Goal: Communication & Community: Answer question/provide support

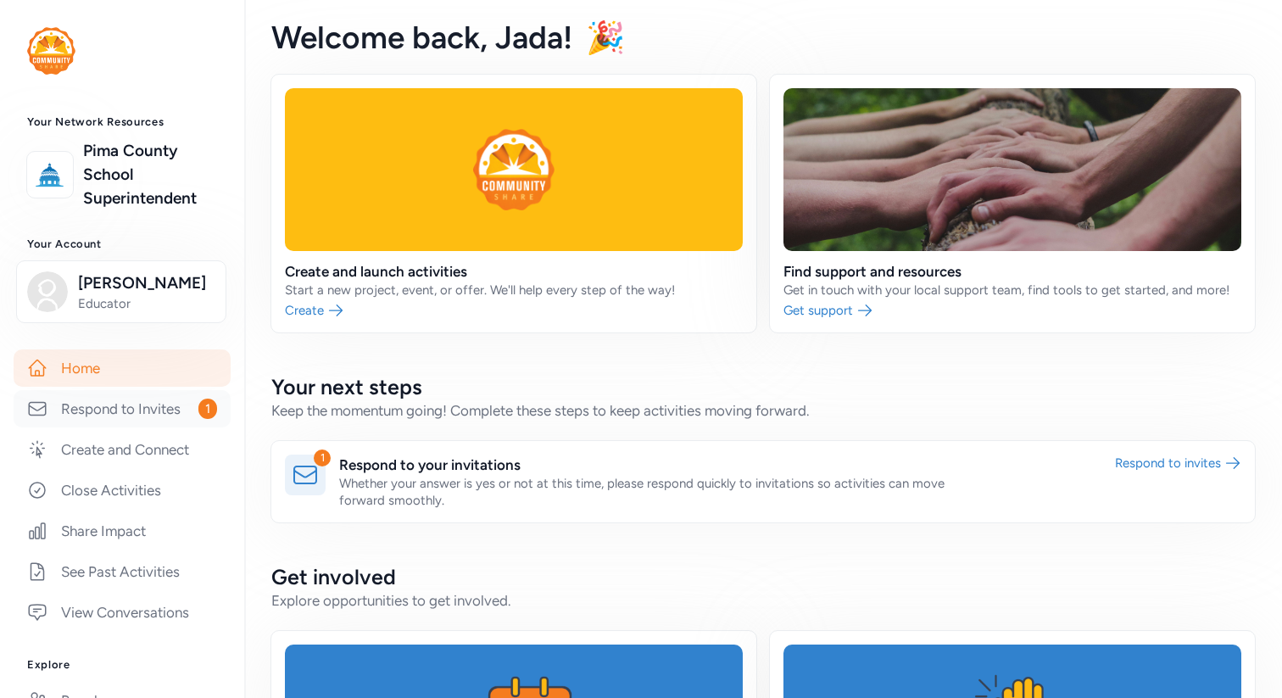
click at [181, 414] on link "Respond to Invites 1" at bounding box center [122, 408] width 217 height 37
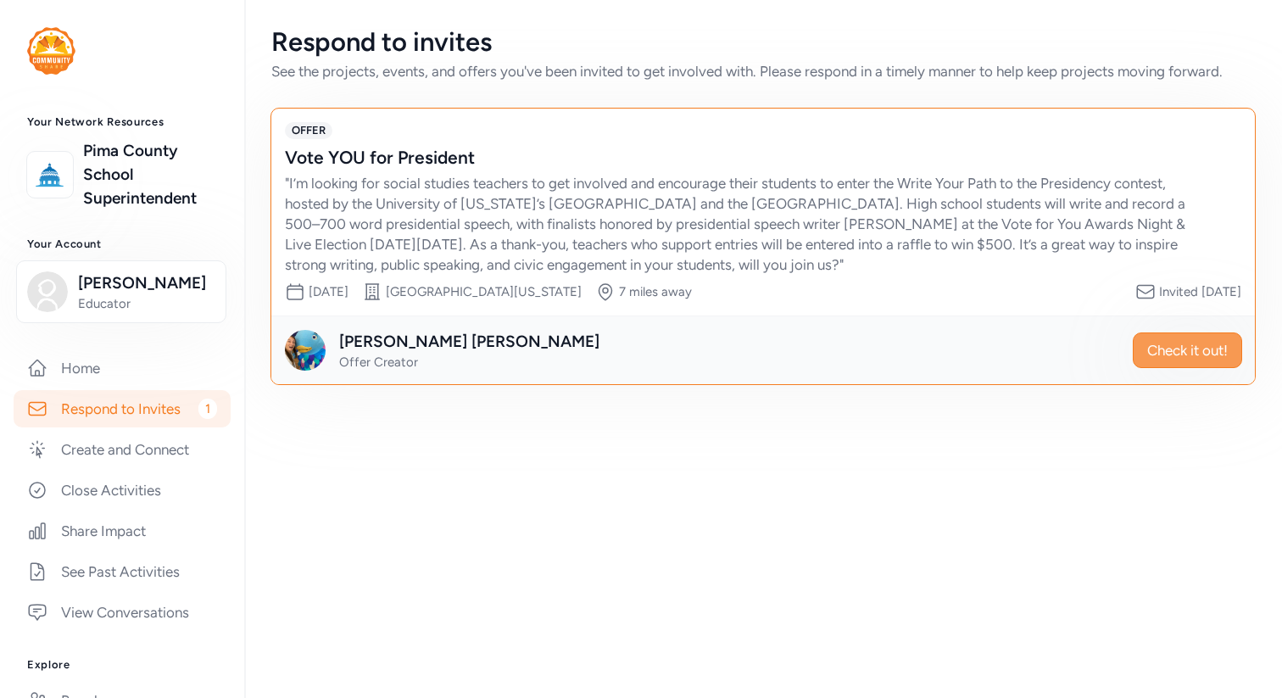
click at [1184, 341] on span "Check it out!" at bounding box center [1187, 350] width 81 height 20
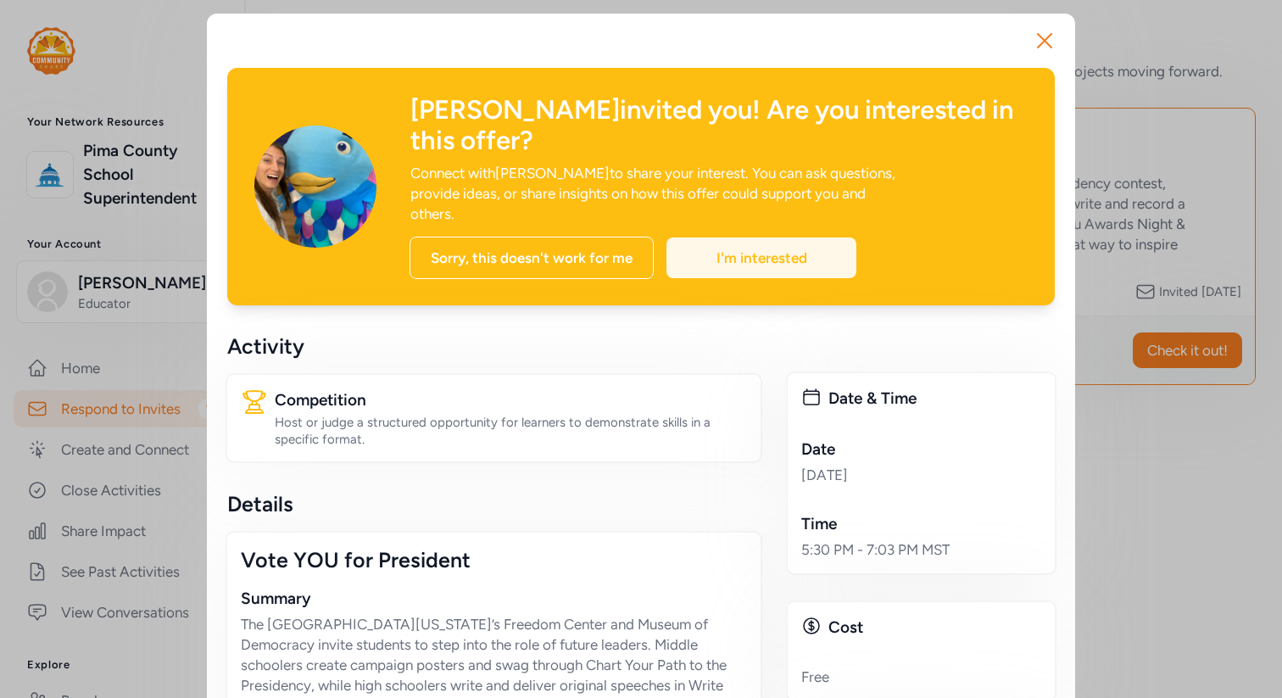
click at [785, 237] on div "I'm interested" at bounding box center [761, 257] width 190 height 41
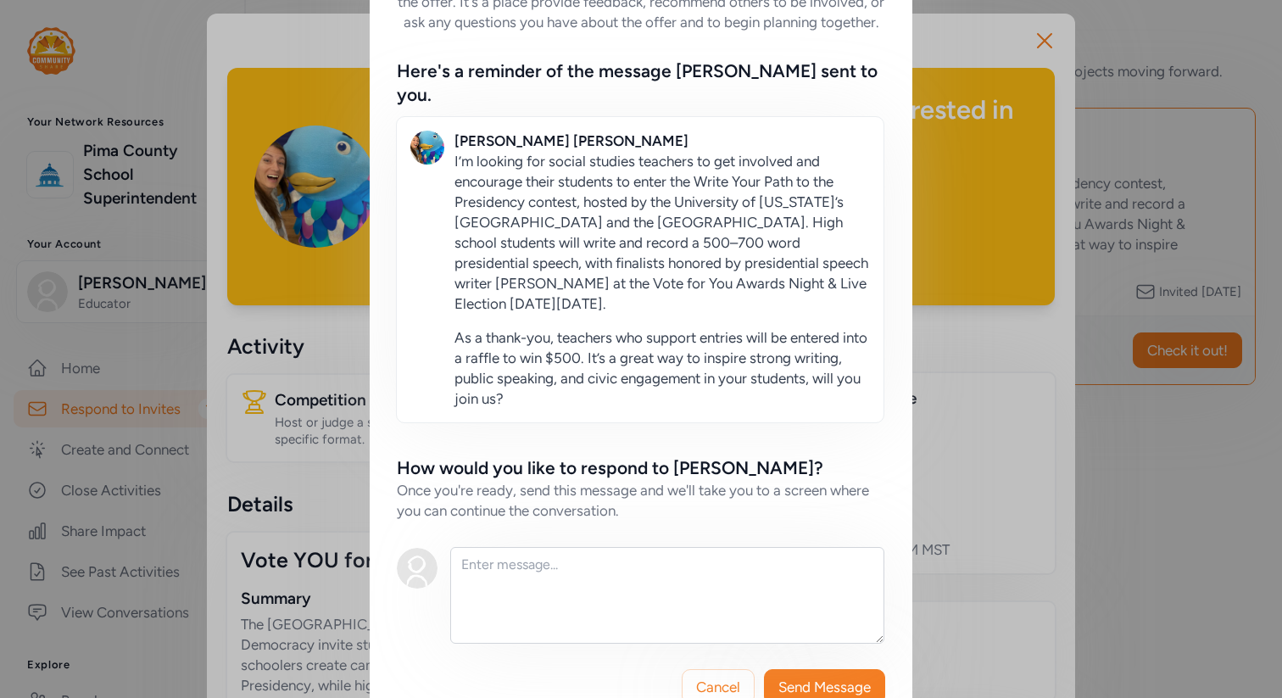
scroll to position [150, 0]
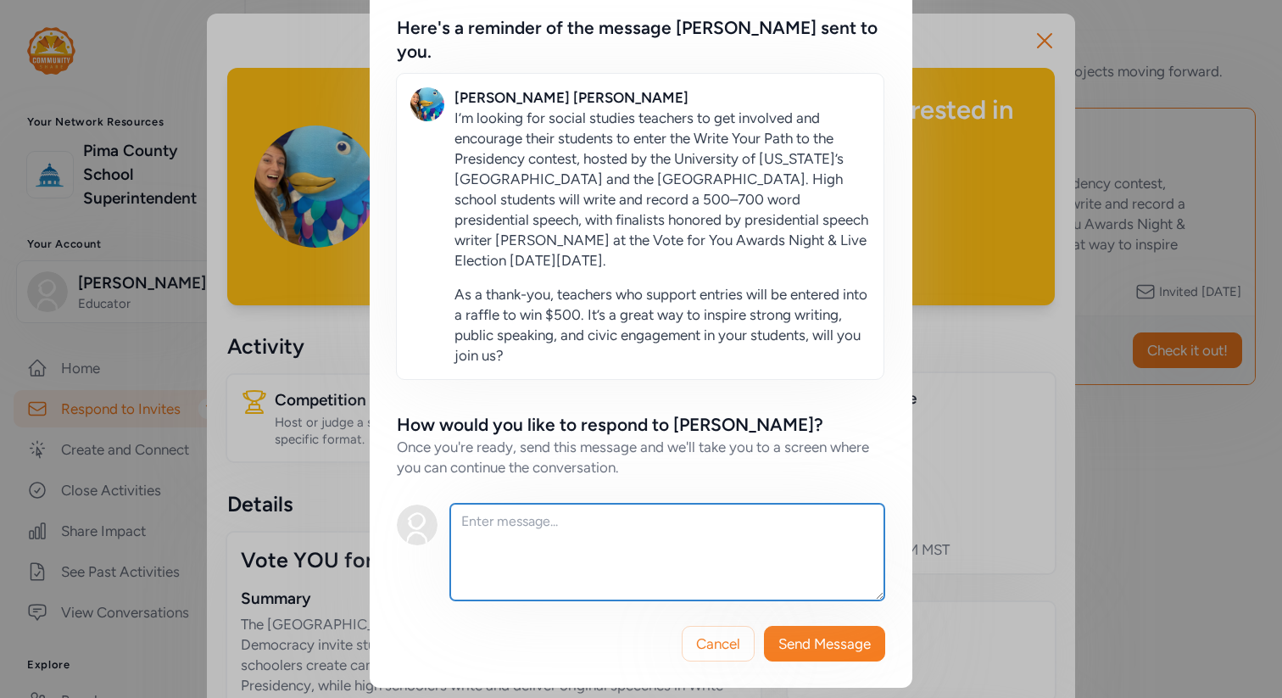
click at [625, 530] on textarea at bounding box center [667, 551] width 434 height 97
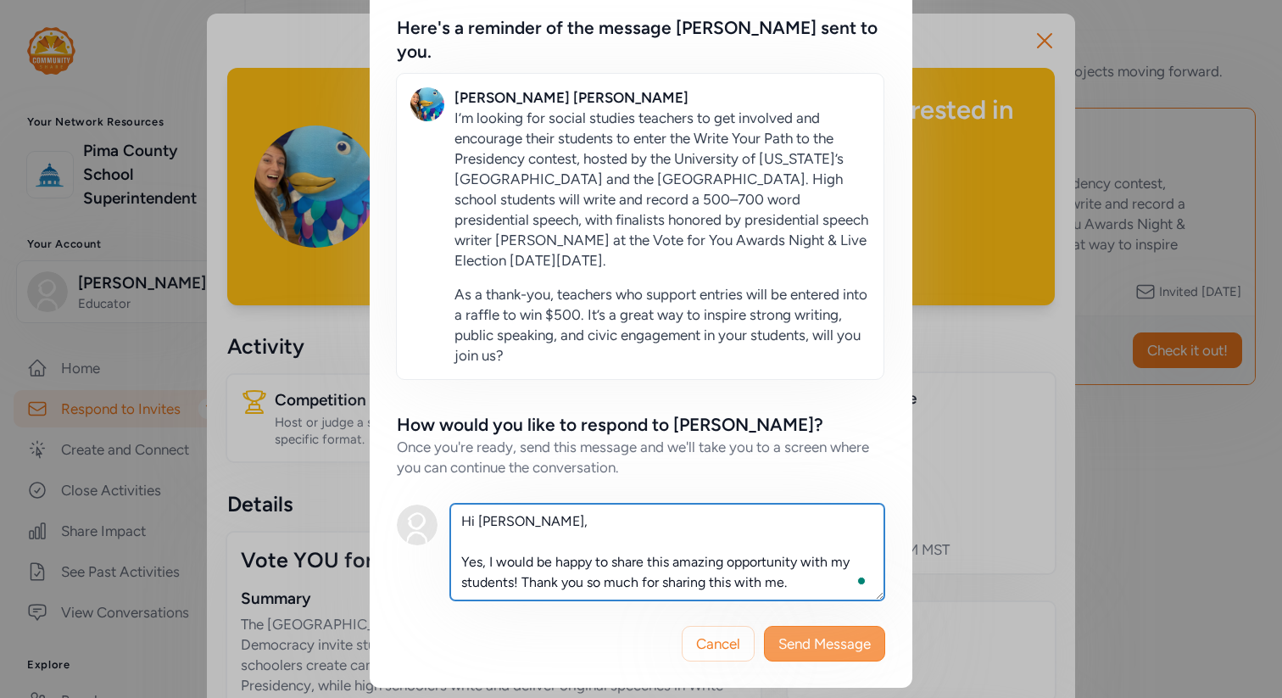
type textarea "Hi [PERSON_NAME], Yes, I would be happy to share this amazing opportunity with …"
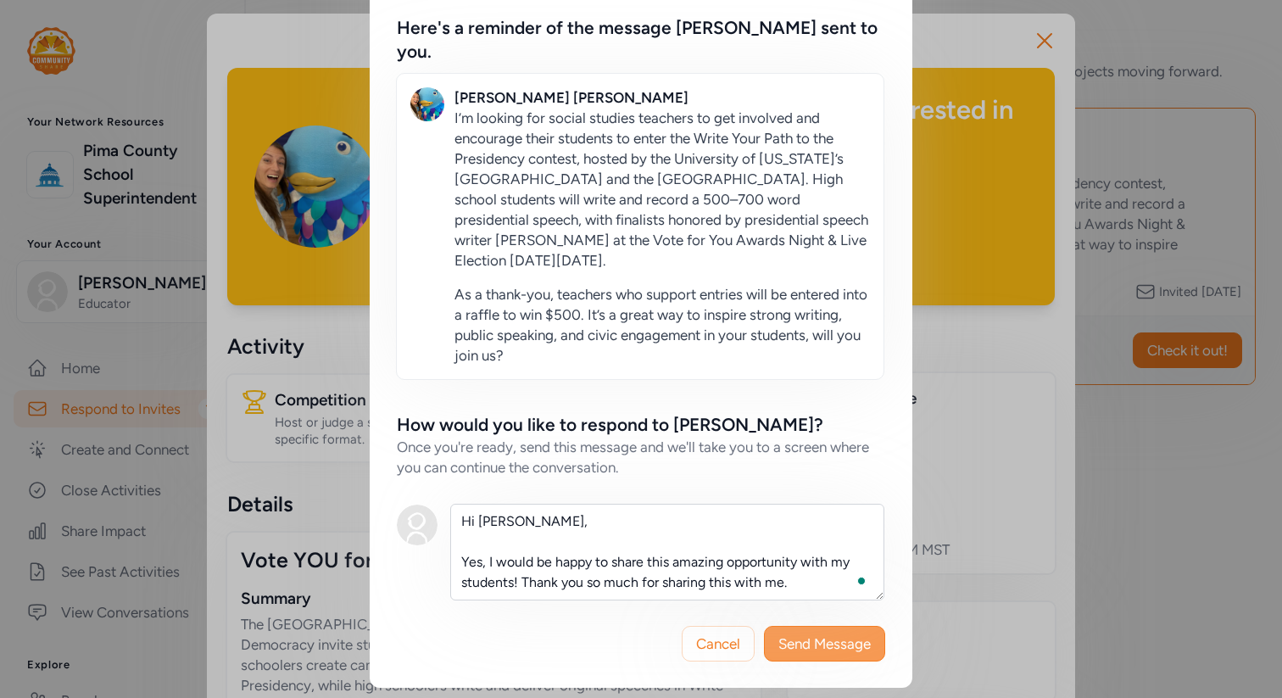
click at [823, 642] on span "Send Message" at bounding box center [824, 643] width 92 height 20
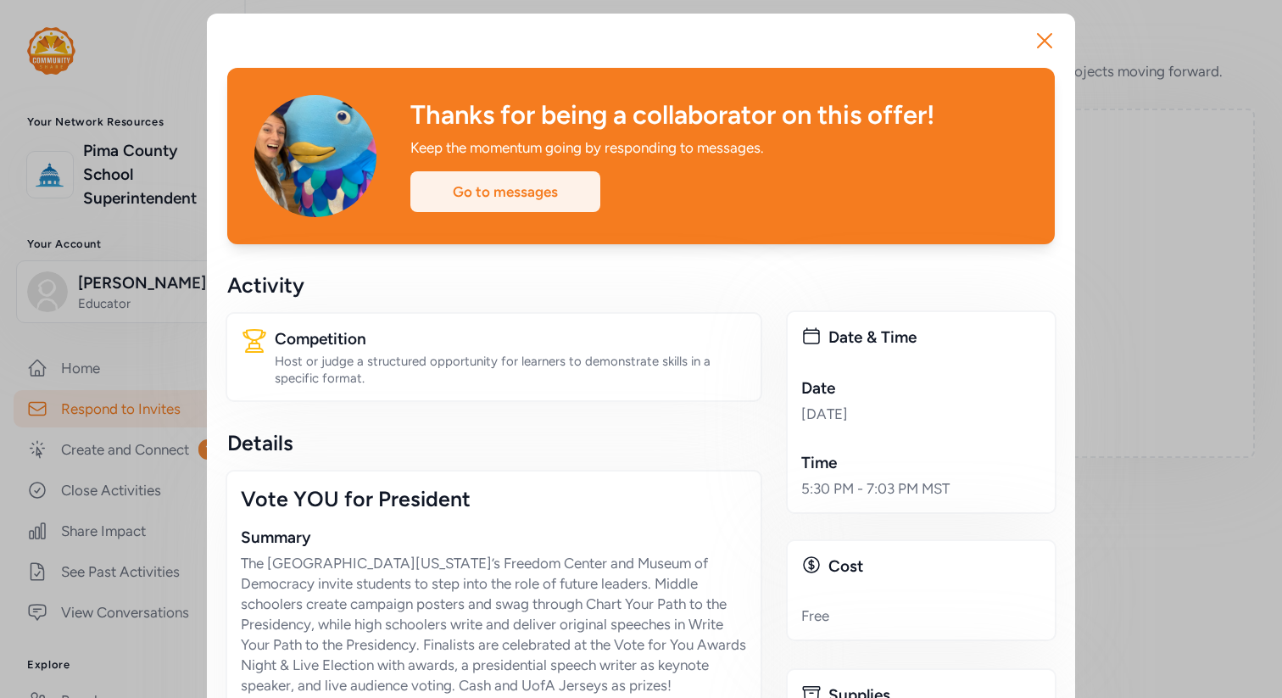
click at [553, 188] on div "Go to messages" at bounding box center [505, 191] width 190 height 41
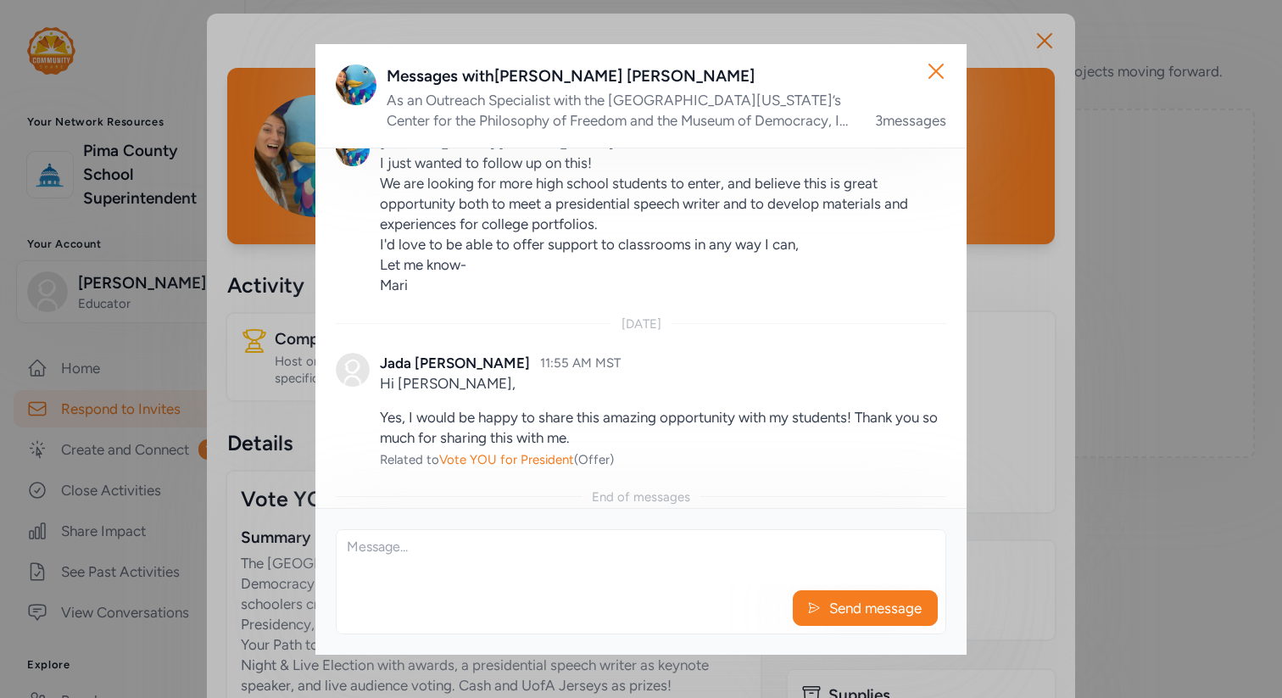
scroll to position [388, 0]
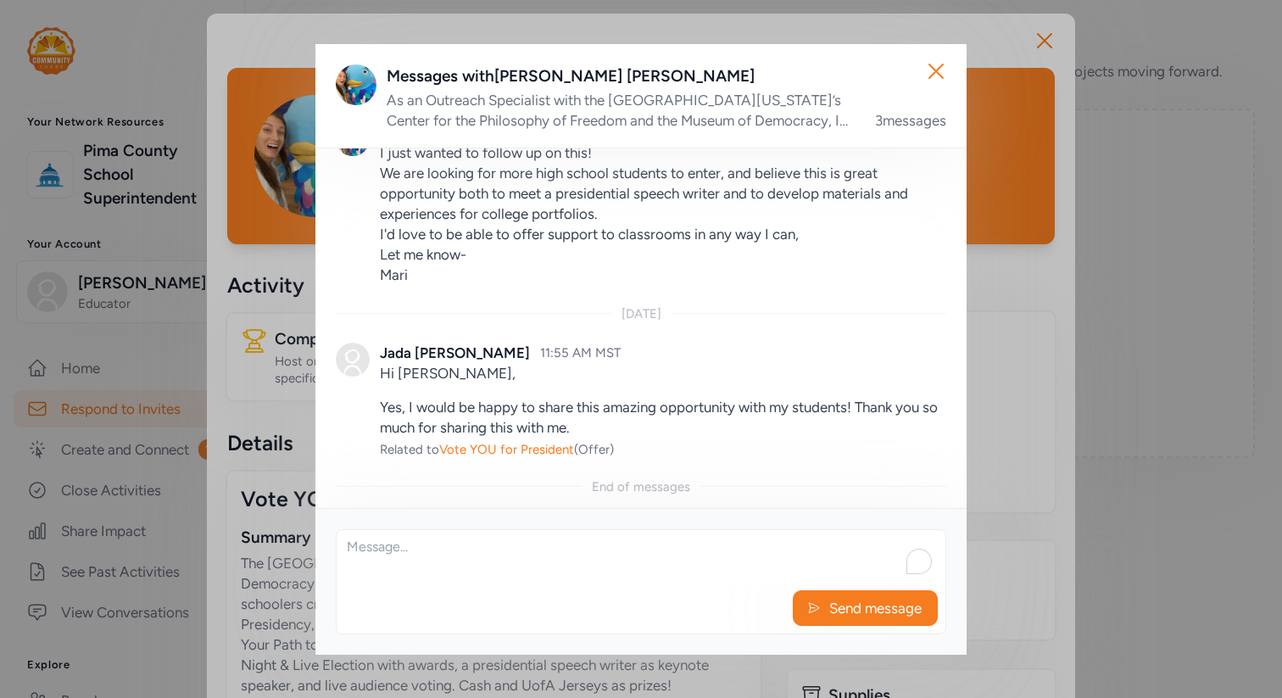
click at [486, 571] on textarea "To enrich screen reader interactions, please activate Accessibility in Grammarl…" at bounding box center [641, 557] width 609 height 54
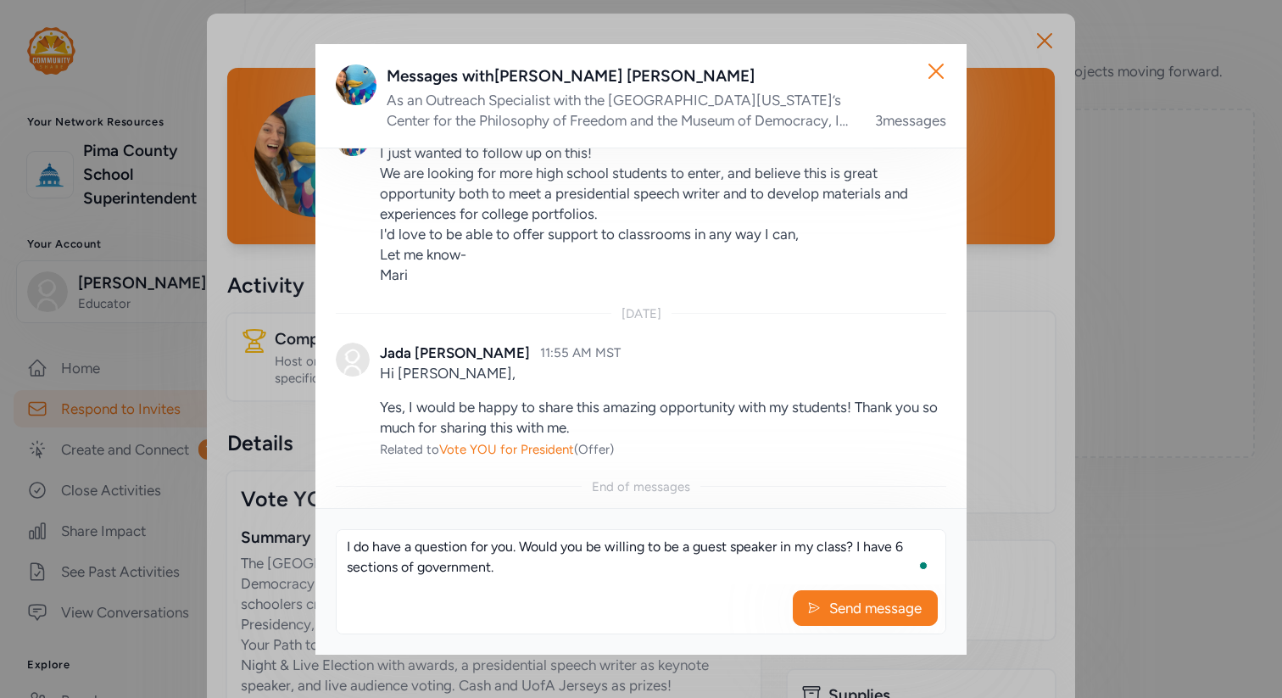
click at [412, 570] on textarea "I do have a question for you. Would you be willing to be a guest speaker in my …" at bounding box center [641, 557] width 609 height 54
click at [626, 570] on textarea "I do have a question for you. Would you be willing to be a guest speaker in my …" at bounding box center [641, 557] width 609 height 54
drag, startPoint x: 661, startPoint y: 550, endPoint x: 526, endPoint y: 552, distance: 135.6
click at [526, 552] on textarea "I do have a question for you. Would you be willing to be a guest speaker in my …" at bounding box center [641, 557] width 609 height 54
click at [635, 549] on textarea "I do have a question for you. Are you open to be a guest speaker in my class? I…" at bounding box center [641, 557] width 609 height 54
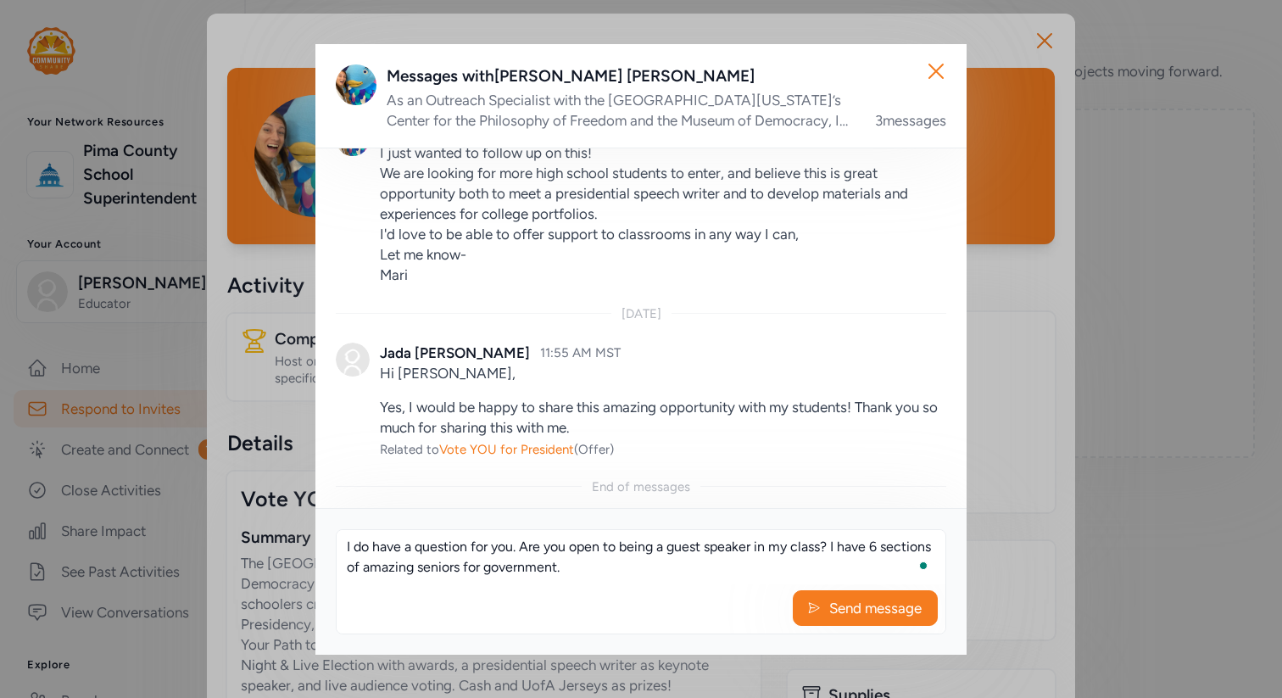
click at [731, 565] on textarea "I do have a question for you. Are you open to being a guest speaker in my class…" at bounding box center [641, 557] width 609 height 54
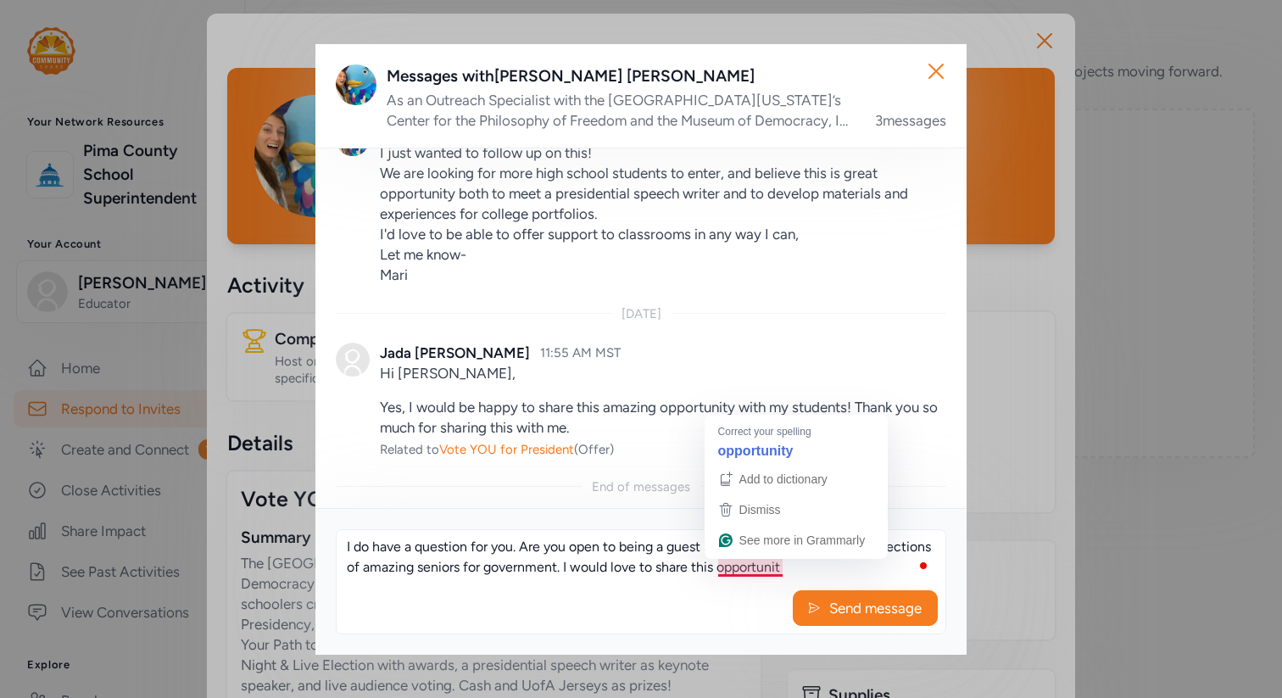
drag, startPoint x: 719, startPoint y: 564, endPoint x: 794, endPoint y: 563, distance: 75.4
click at [794, 564] on textarea "I do have a question for you. Are you open to being a guest speaker in my class…" at bounding box center [641, 557] width 609 height 54
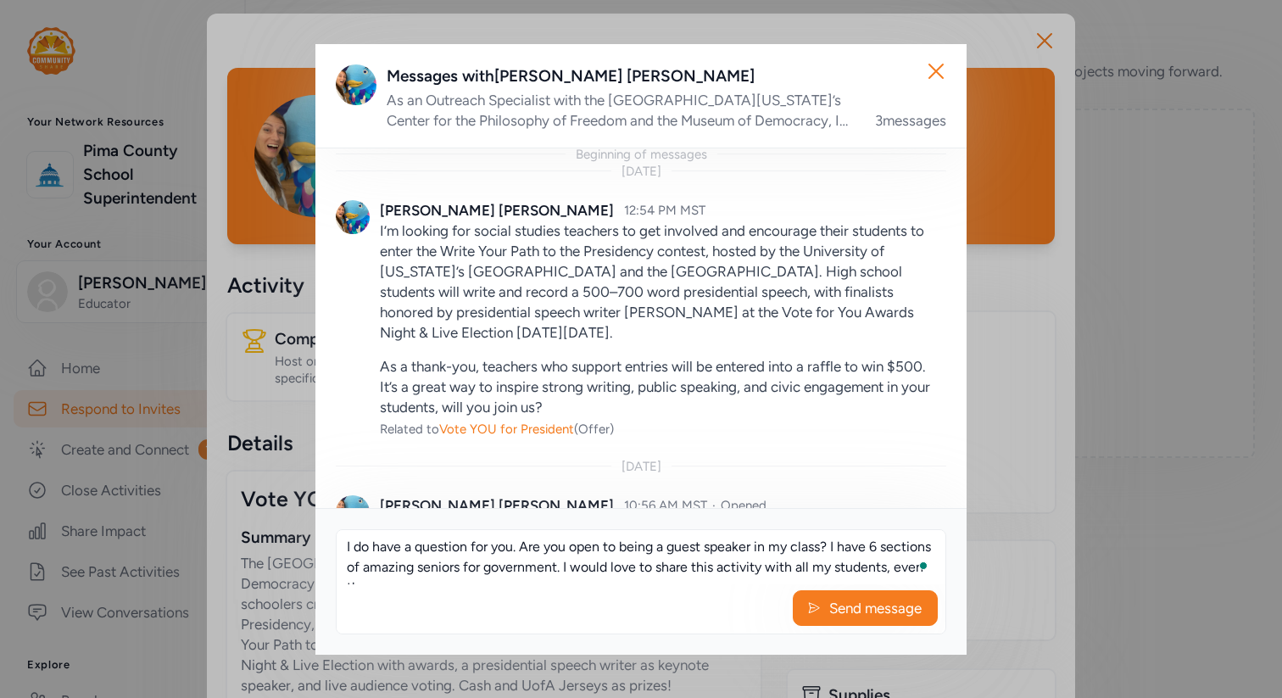
scroll to position [11, 0]
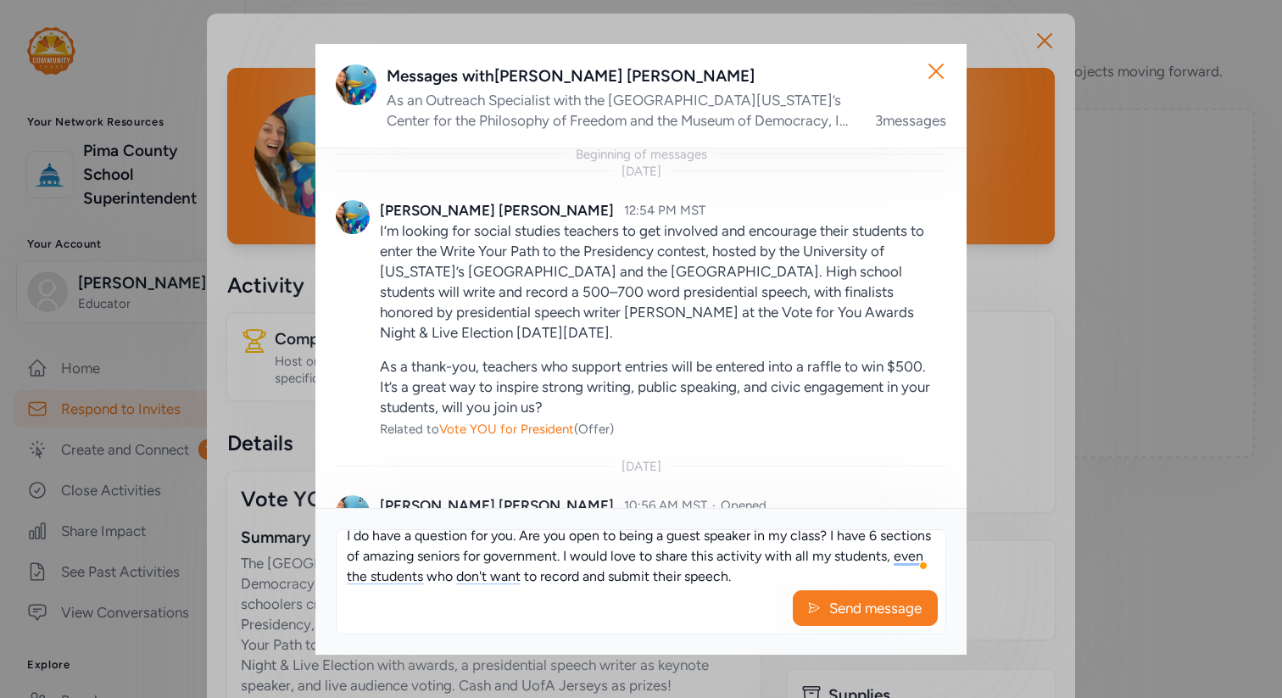
click at [718, 556] on textarea "I do have a question for you. Are you open to being a guest speaker in my class…" at bounding box center [641, 557] width 609 height 54
click at [840, 571] on textarea "I do have a question for you. Are you open to being a guest speaker in my class…" at bounding box center [641, 557] width 609 height 54
click at [468, 573] on textarea "I do have a question for you. Are you open to being a guest speaker in my class…" at bounding box center [641, 557] width 609 height 54
click at [745, 576] on textarea "I do have a question for you. Are you open to being a guest speaker in my class…" at bounding box center [641, 557] width 609 height 54
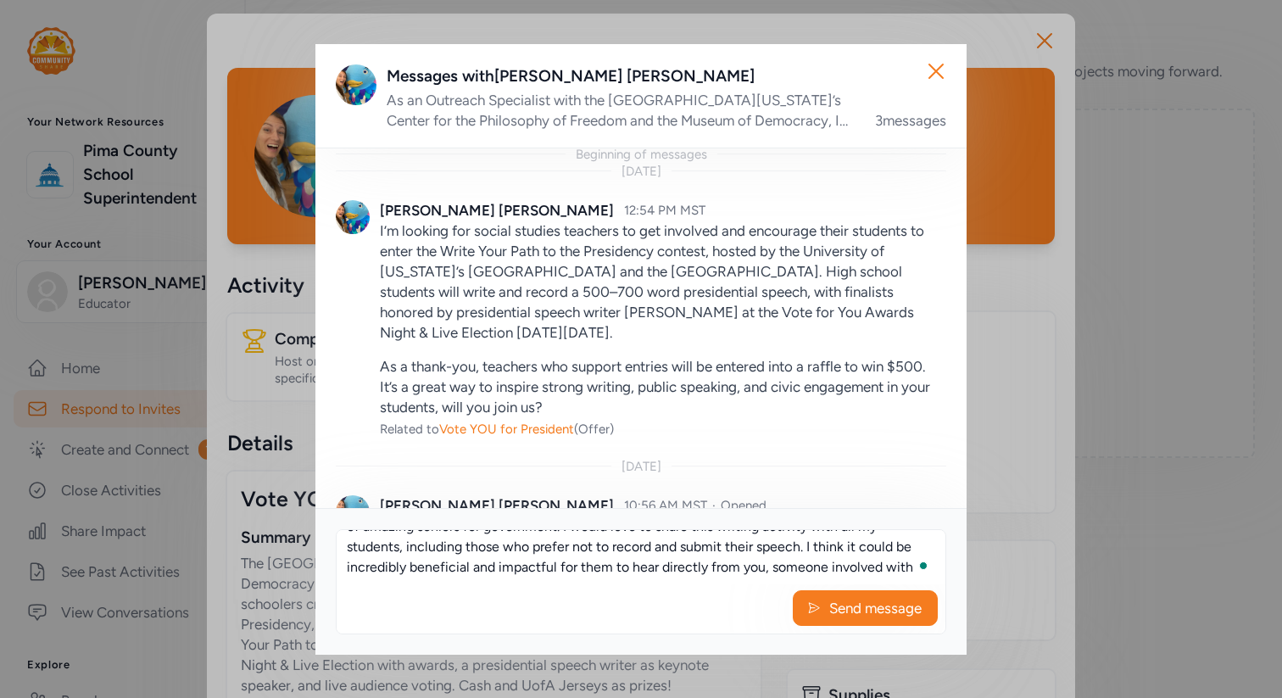
scroll to position [41, 0]
drag, startPoint x: 764, startPoint y: 577, endPoint x: 915, endPoint y: 566, distance: 151.3
click at [915, 568] on textarea "I do have a question for you. Are you open to being a guest speaker in my class…" at bounding box center [641, 557] width 609 height 54
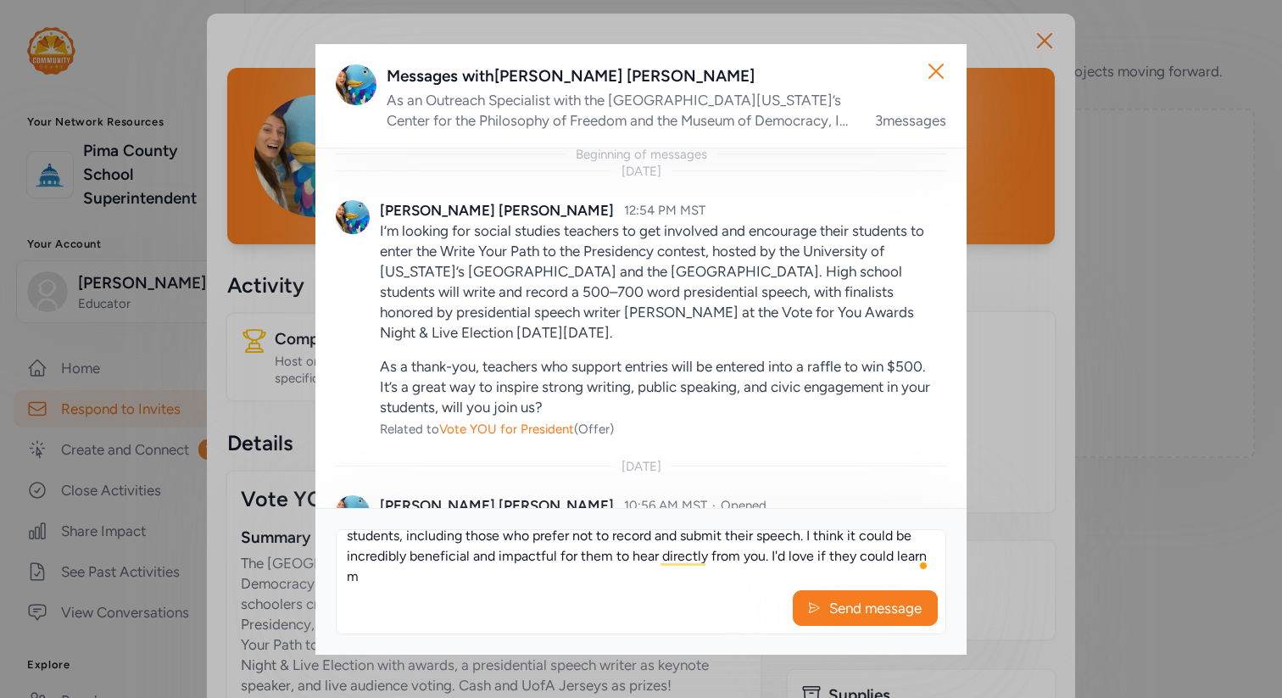
scroll to position [52, 0]
click at [442, 580] on textarea "I do have a question for you. Are you open to being a guest speaker in my class…" at bounding box center [641, 557] width 609 height 54
click at [642, 576] on textarea "I do have a question for you. Are you open to being a guest speaker in my class…" at bounding box center [641, 557] width 609 height 54
click at [620, 576] on textarea "I do have a question for you. Are you open to being a guest speaker in my class…" at bounding box center [641, 557] width 609 height 54
click at [676, 576] on textarea "I do have a question for you. Are you open to being a guest speaker in my class…" at bounding box center [641, 557] width 609 height 54
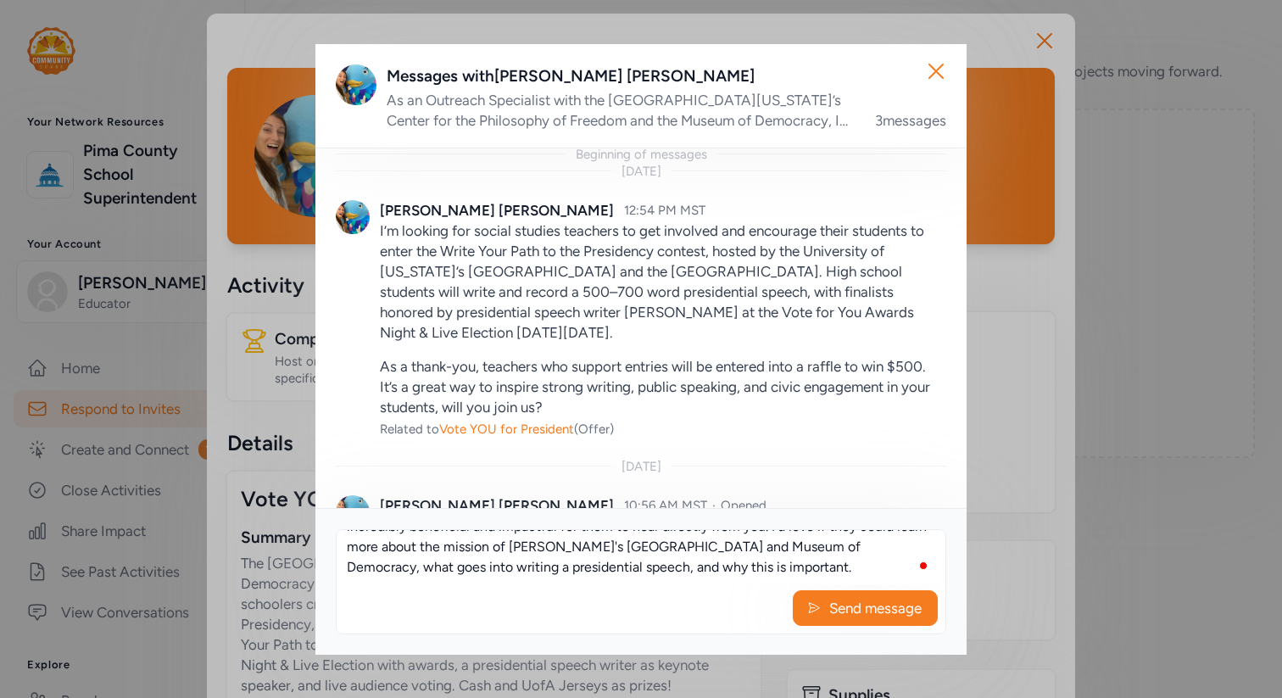
scroll to position [113, 0]
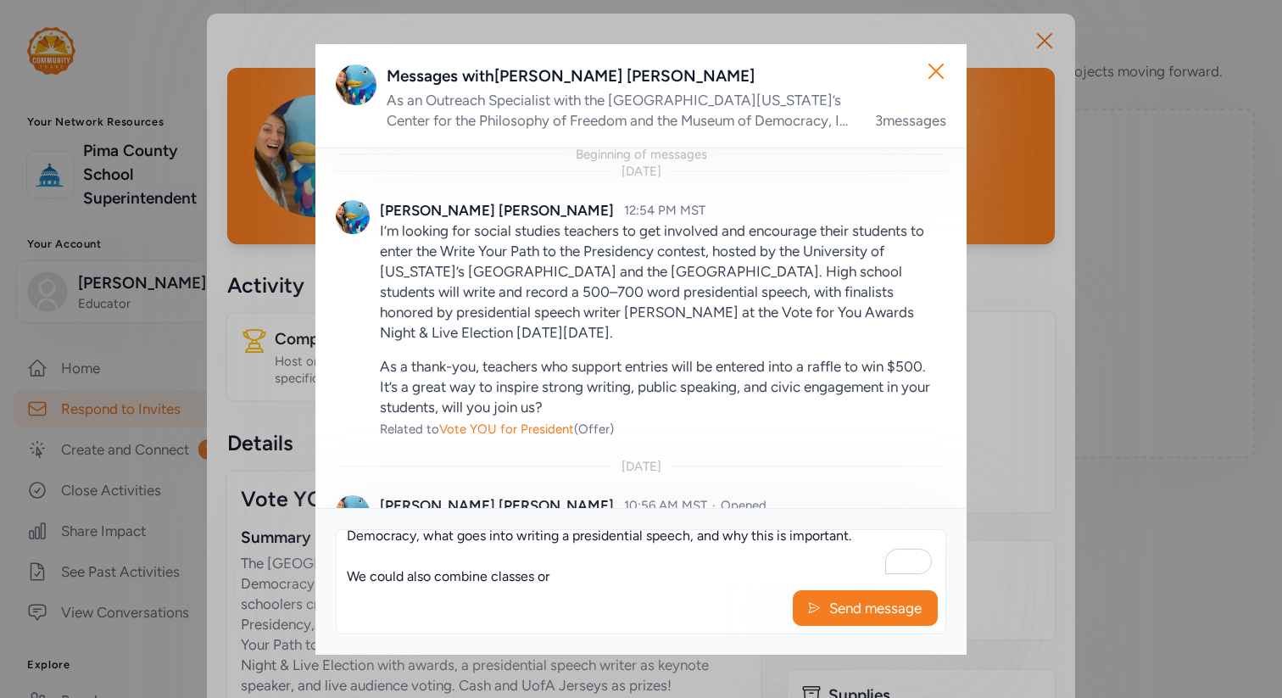
click at [613, 579] on textarea "I do have a question for you. Are you open to being a guest speaker in my class…" at bounding box center [641, 557] width 609 height 54
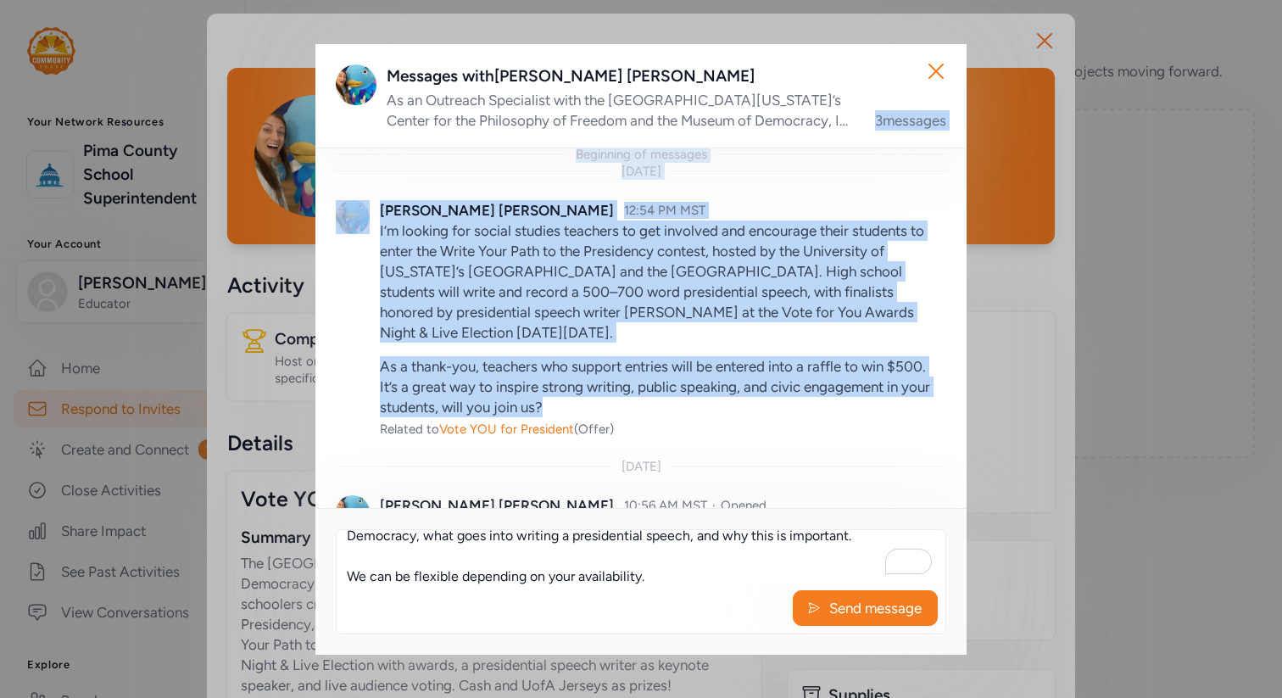
scroll to position [0, 0]
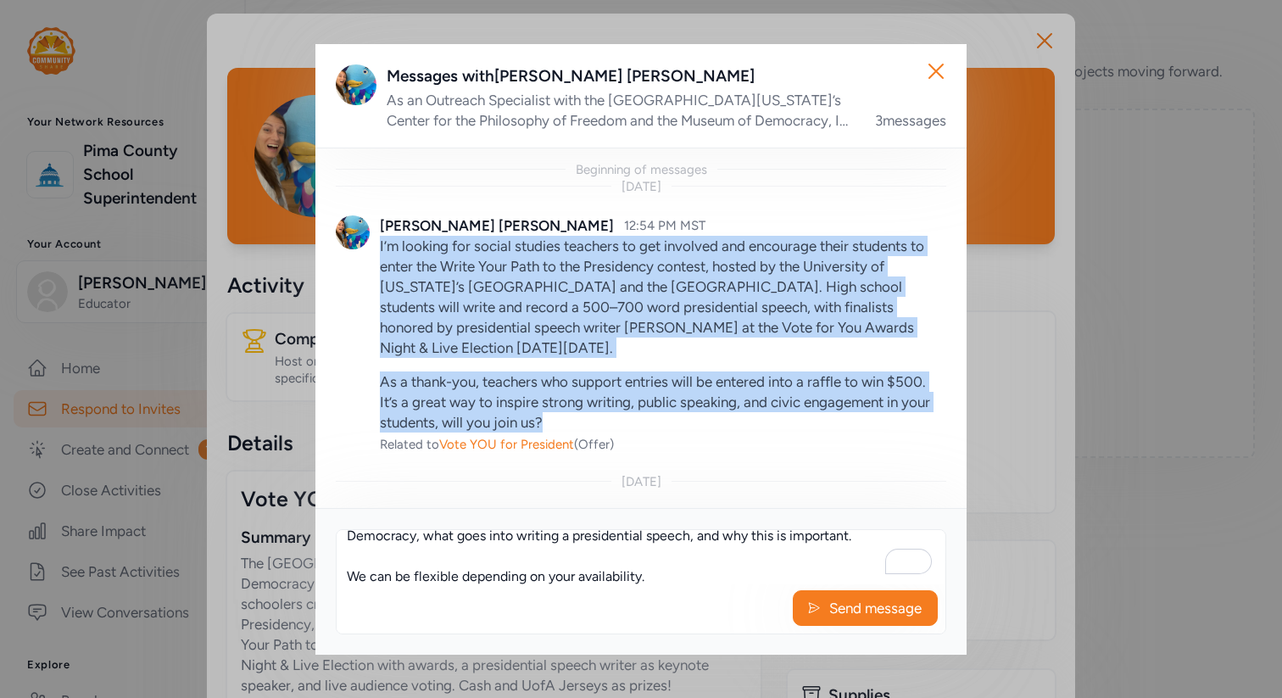
drag, startPoint x: 563, startPoint y: 409, endPoint x: 376, endPoint y: 244, distance: 249.2
click at [377, 244] on div "[PERSON_NAME] 12:54 PM MST I’m looking for social studies teachers to get invol…" at bounding box center [641, 334] width 610 height 278
copy div "I’m looking for social studies teachers to get involved and encourage their stu…"
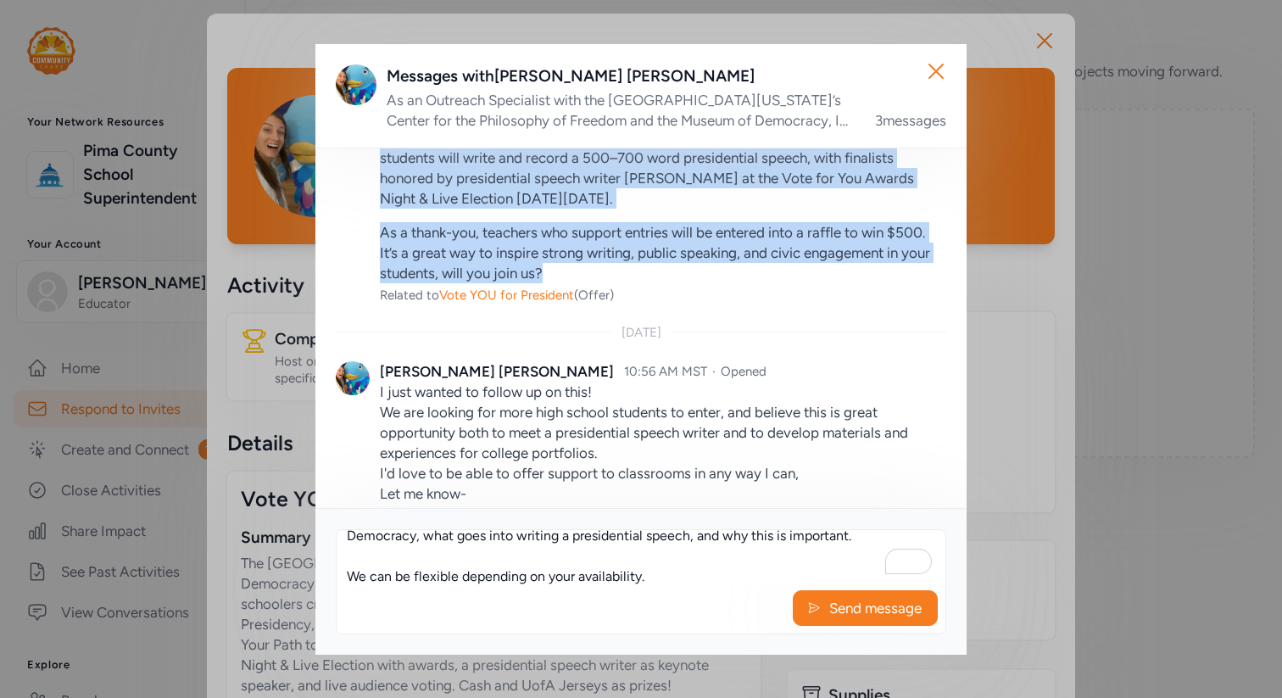
scroll to position [221, 0]
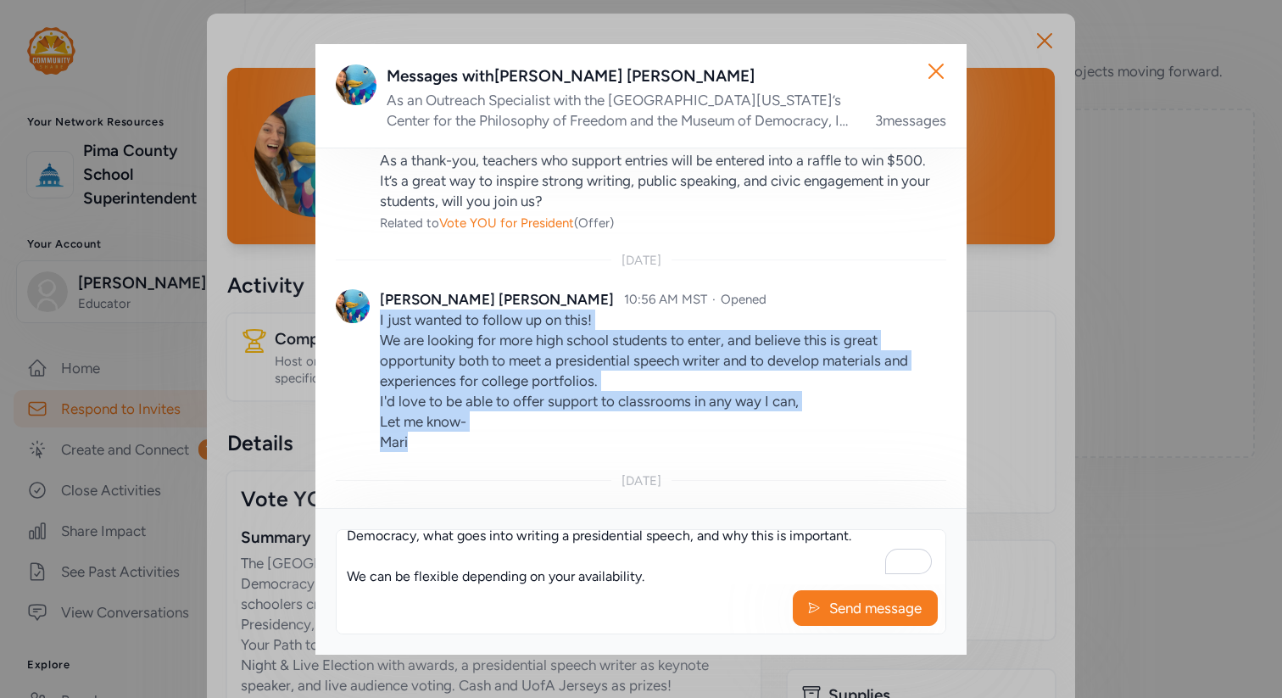
drag, startPoint x: 440, startPoint y: 436, endPoint x: 380, endPoint y: 325, distance: 125.6
click at [381, 325] on p "I just wanted to follow up on this! We are looking for more high school student…" at bounding box center [663, 380] width 566 height 142
copy p "I just wanted to follow up on this! We are looking for more high school student…"
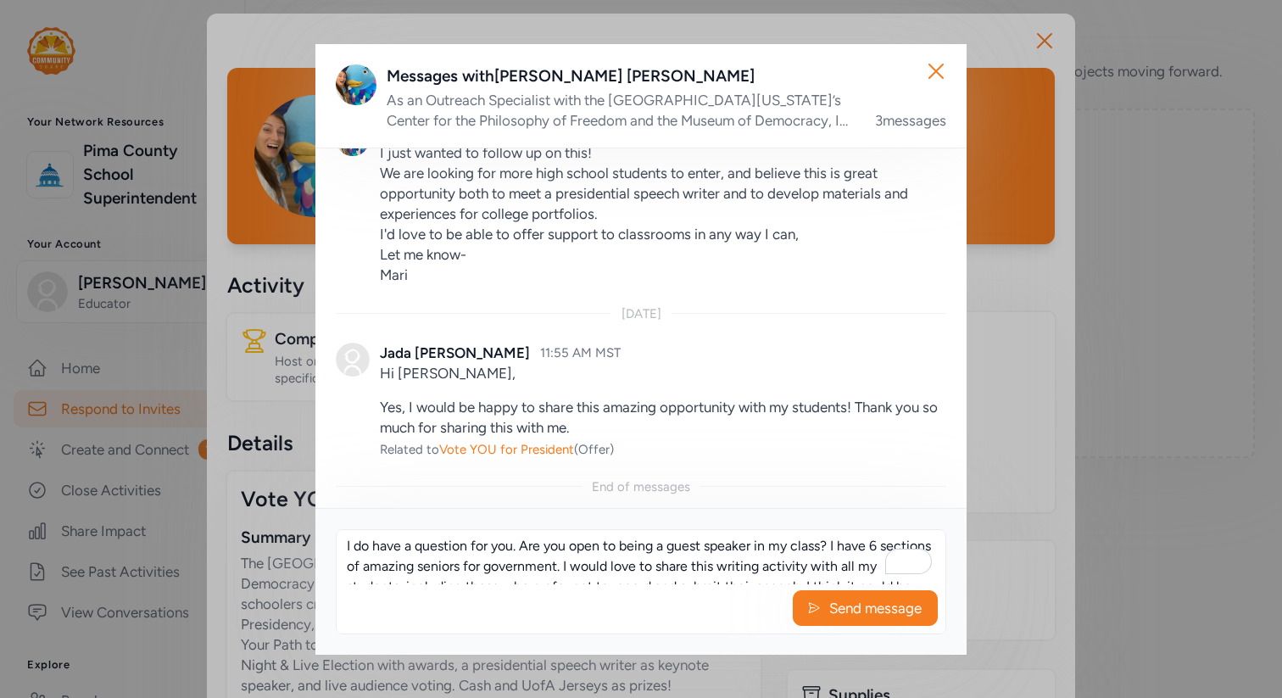
scroll to position [0, 0]
drag, startPoint x: 664, startPoint y: 581, endPoint x: 312, endPoint y: 488, distance: 363.7
click at [312, 488] on div "Close Messages with [PERSON_NAME] As an Outreach Specialist with the [GEOGRAPHI…" at bounding box center [641, 349] width 1282 height 698
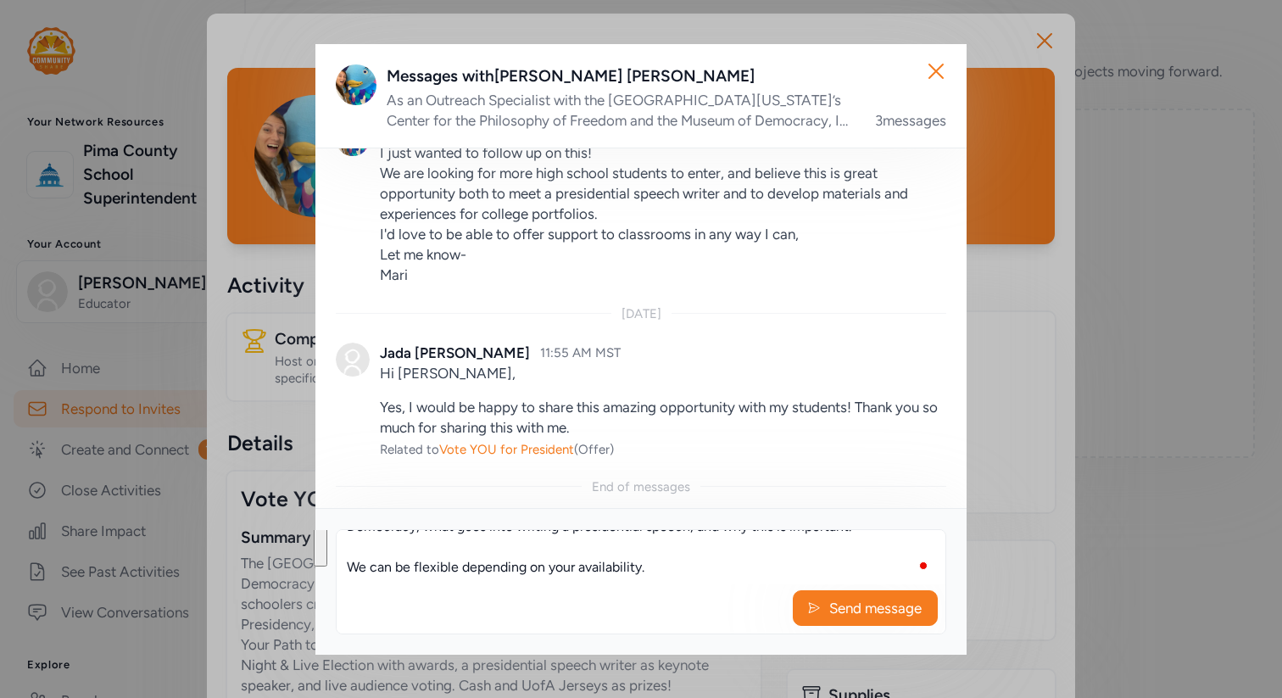
paste textarea ": Would you be open to being a guest speaker for my six sections of high school…"
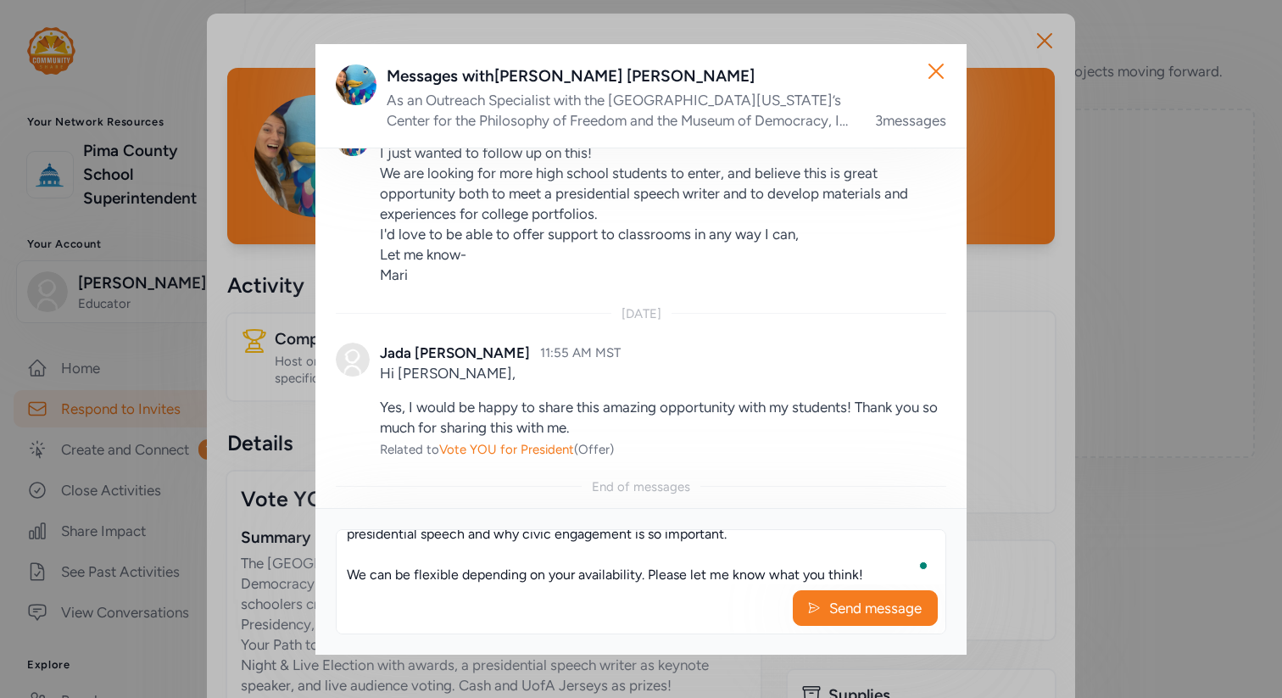
scroll to position [157, 0]
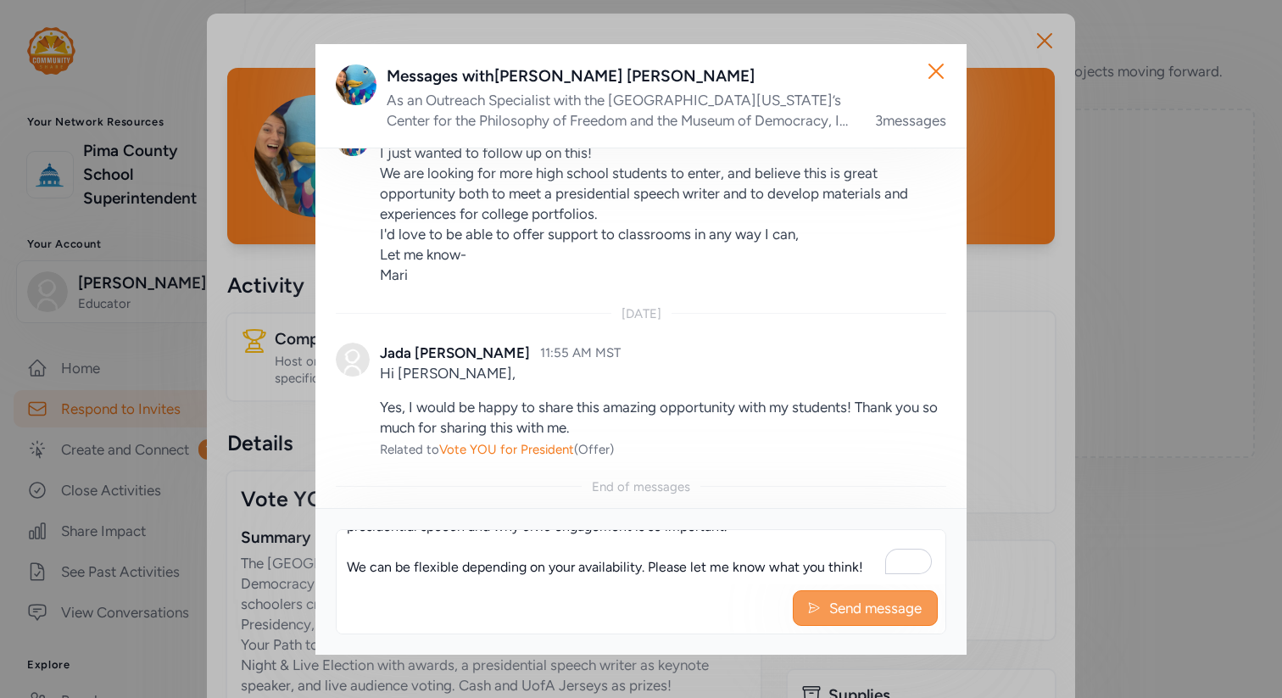
type textarea "I do have a question for you: Would you be open to being a guest speaker for my…"
click at [824, 603] on button "Send message" at bounding box center [865, 608] width 145 height 36
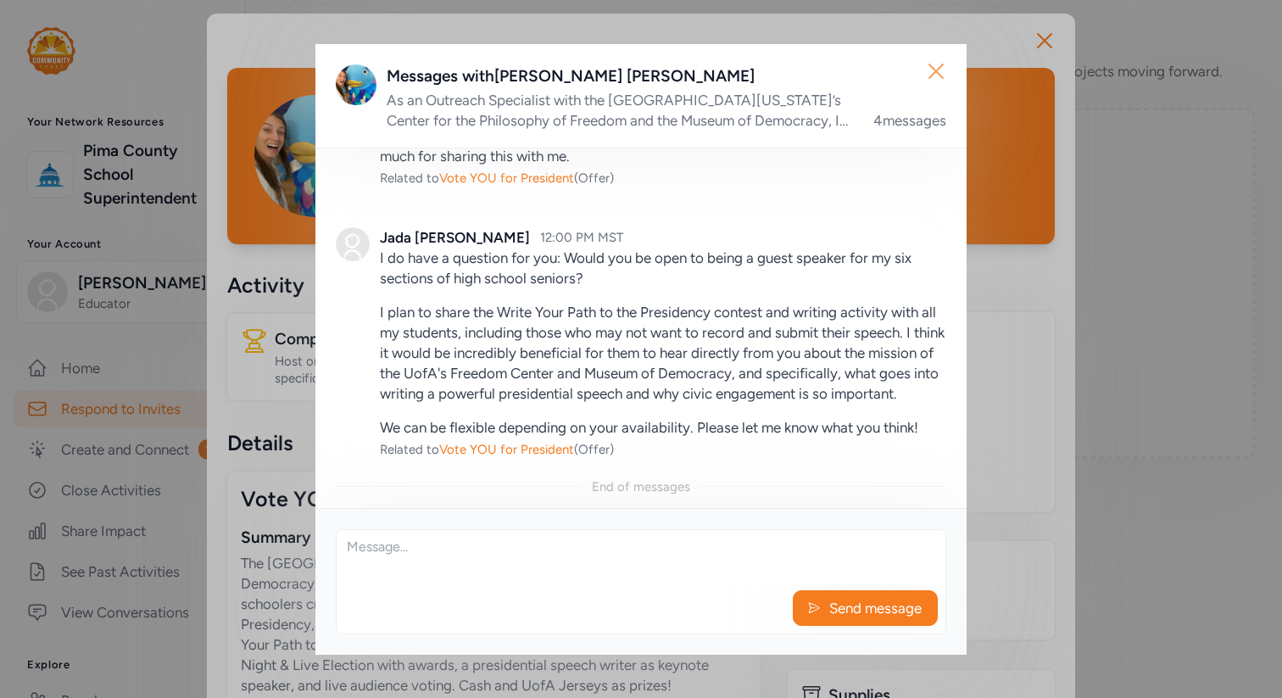
click at [933, 72] on icon "button" at bounding box center [936, 71] width 14 height 14
